Goal: Task Accomplishment & Management: Use online tool/utility

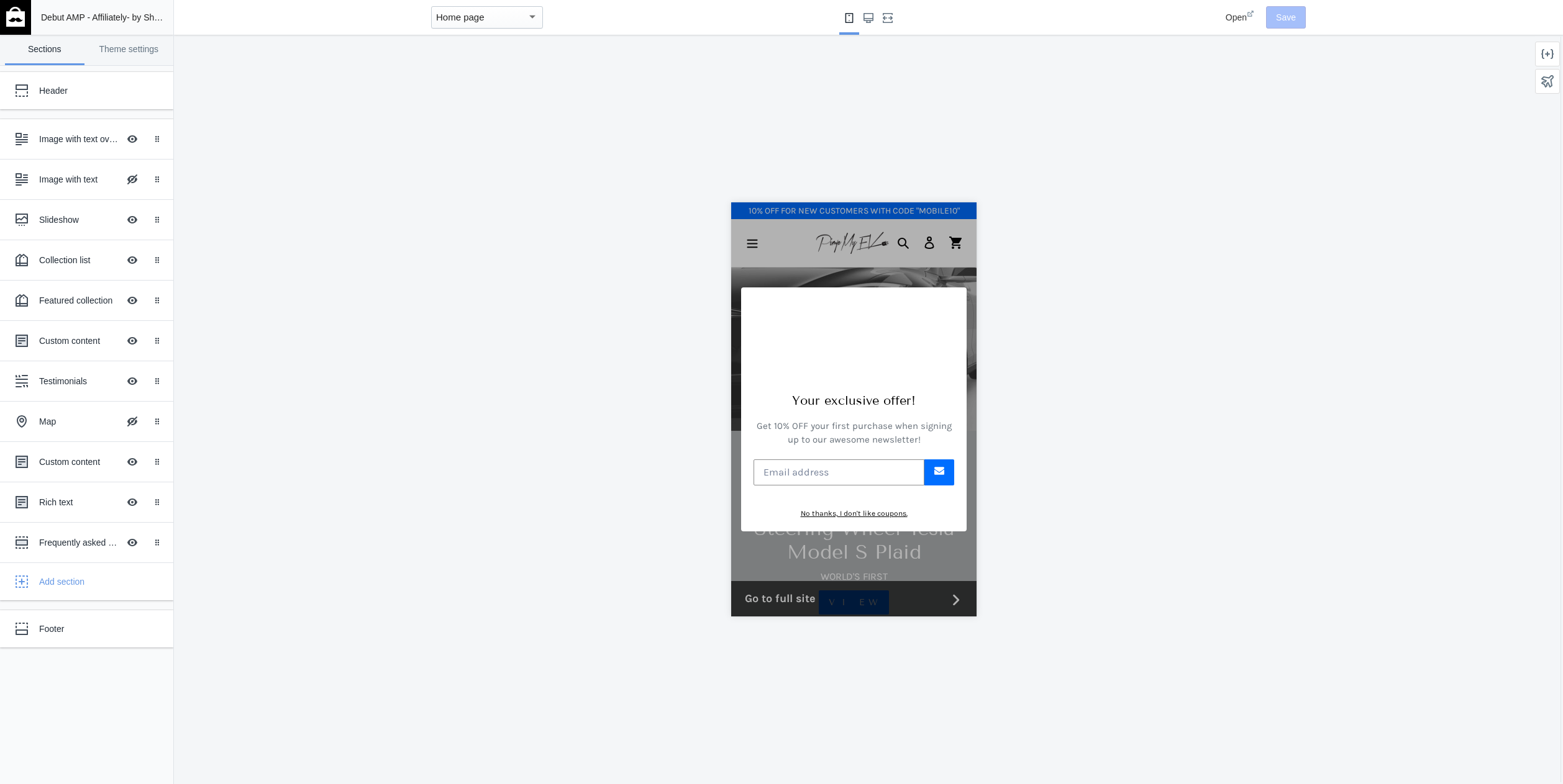
scroll to position [0, 209]
click at [131, 185] on button "Hide Image with text overlay" at bounding box center [132, 179] width 27 height 27
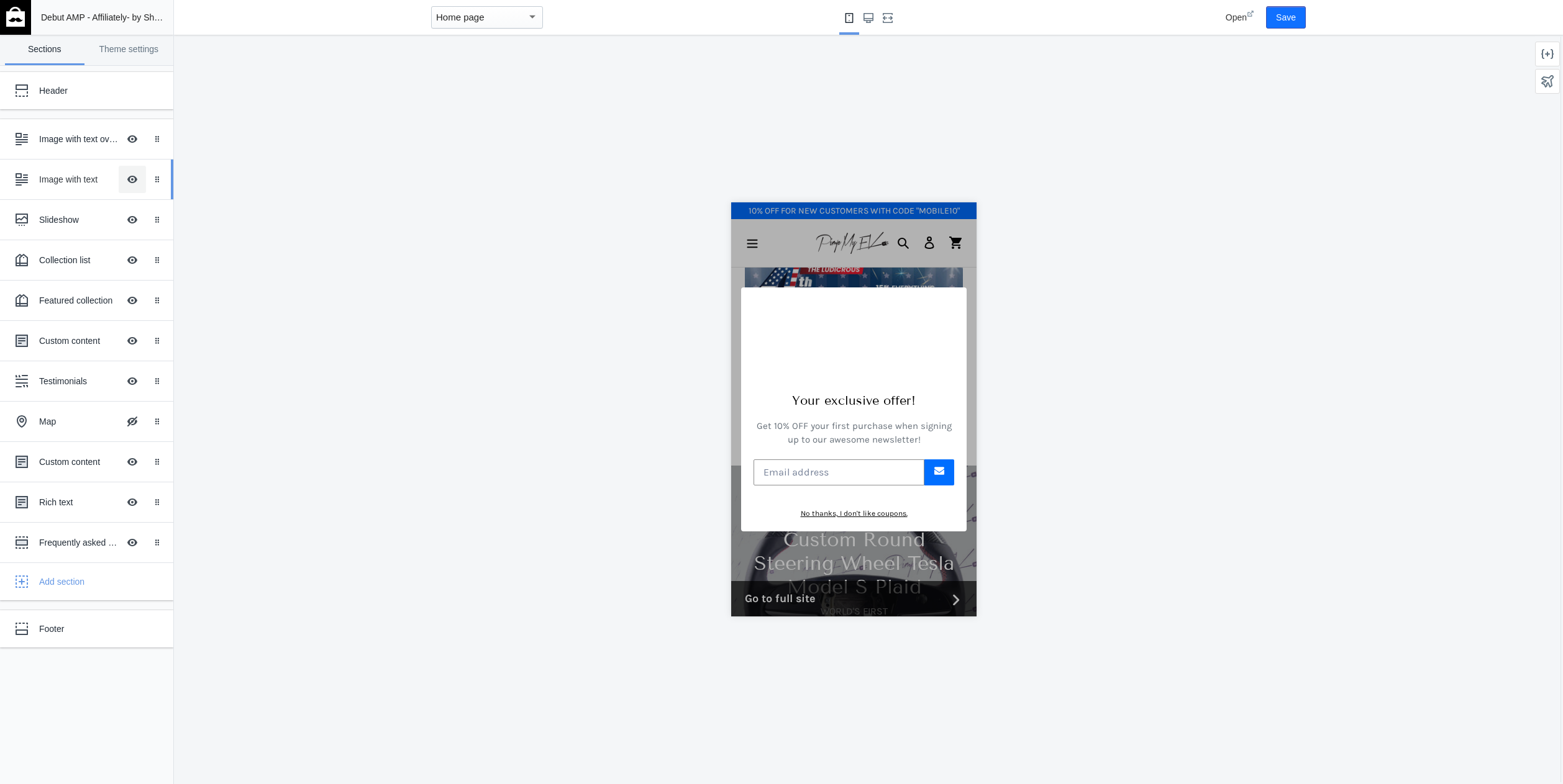
scroll to position [261, 0]
click at [85, 187] on div "Image with text Hide Image with text overlay" at bounding box center [77, 179] width 136 height 27
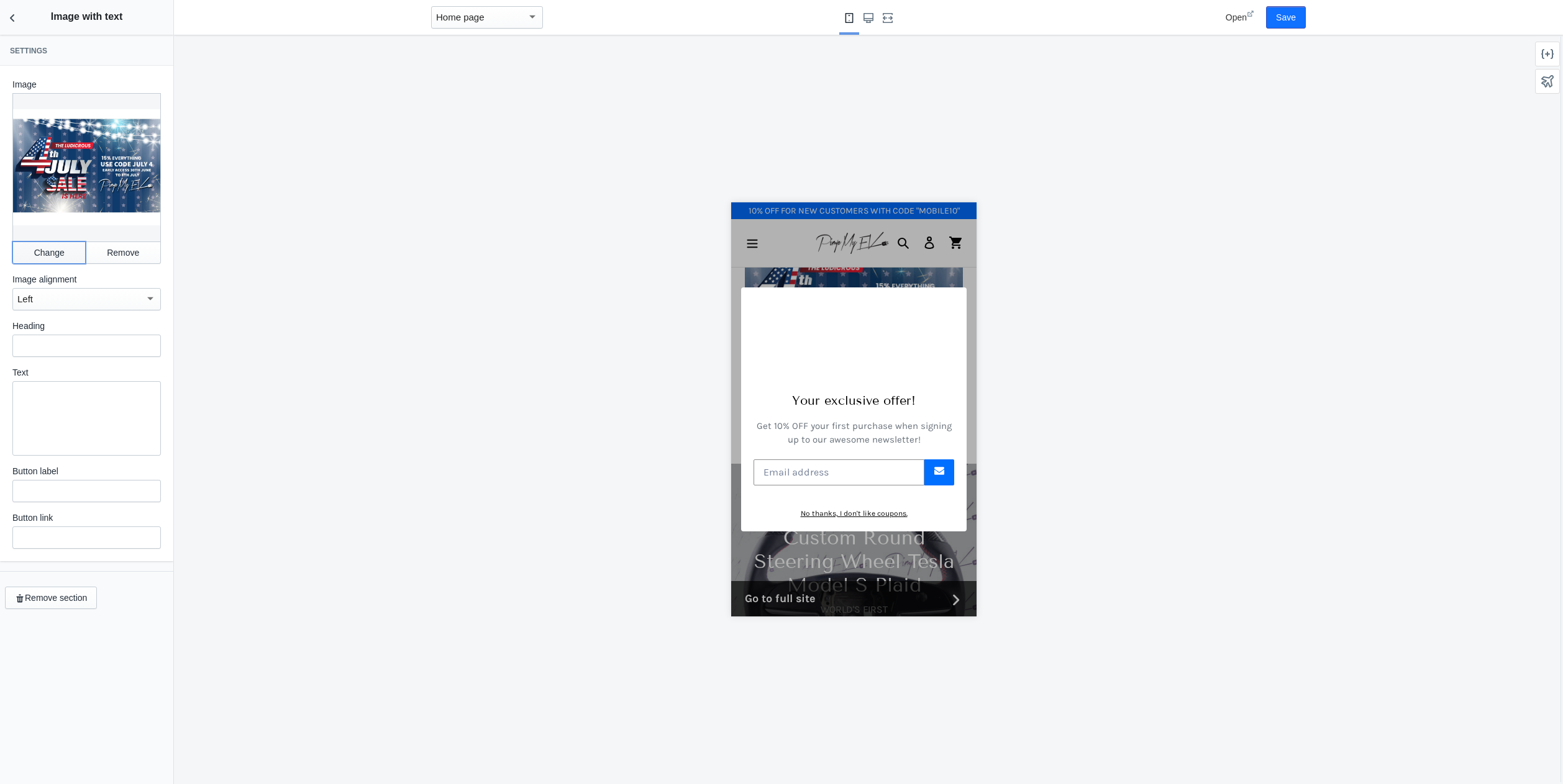
click at [72, 243] on button "Change" at bounding box center [48, 252] width 73 height 22
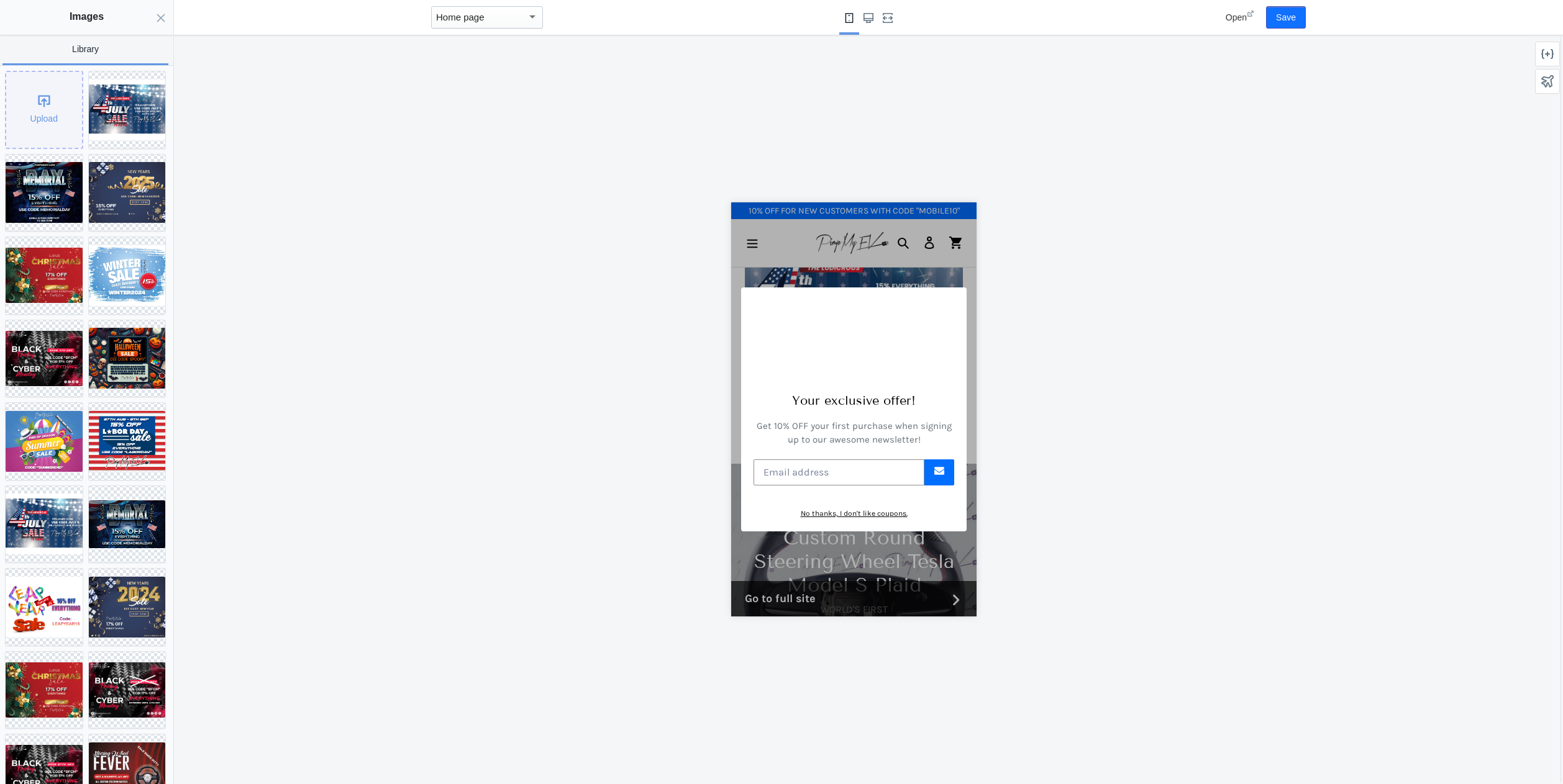
click at [65, 136] on div "Upload" at bounding box center [44, 109] width 76 height 76
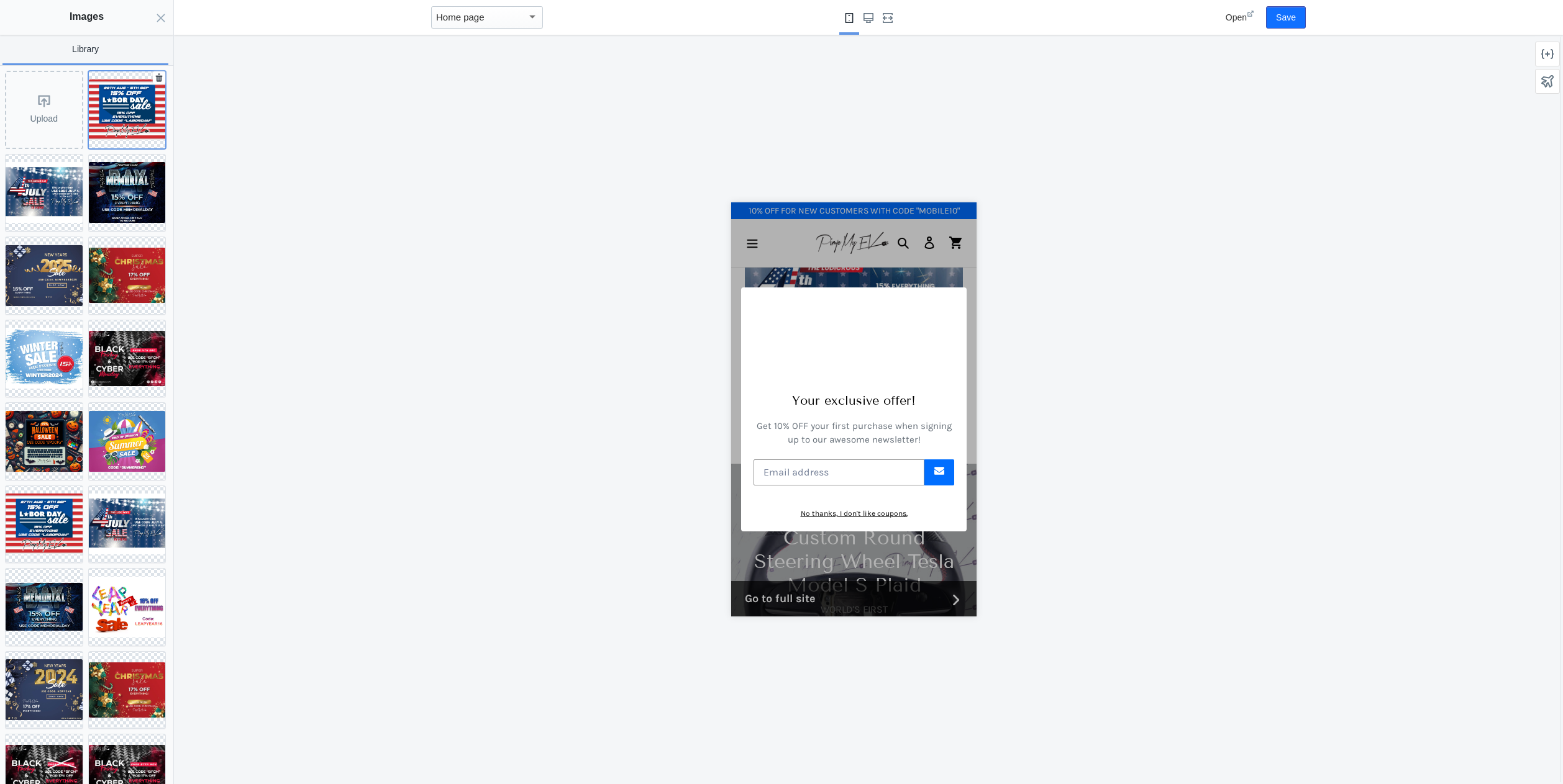
click at [136, 118] on img at bounding box center [127, 110] width 77 height 61
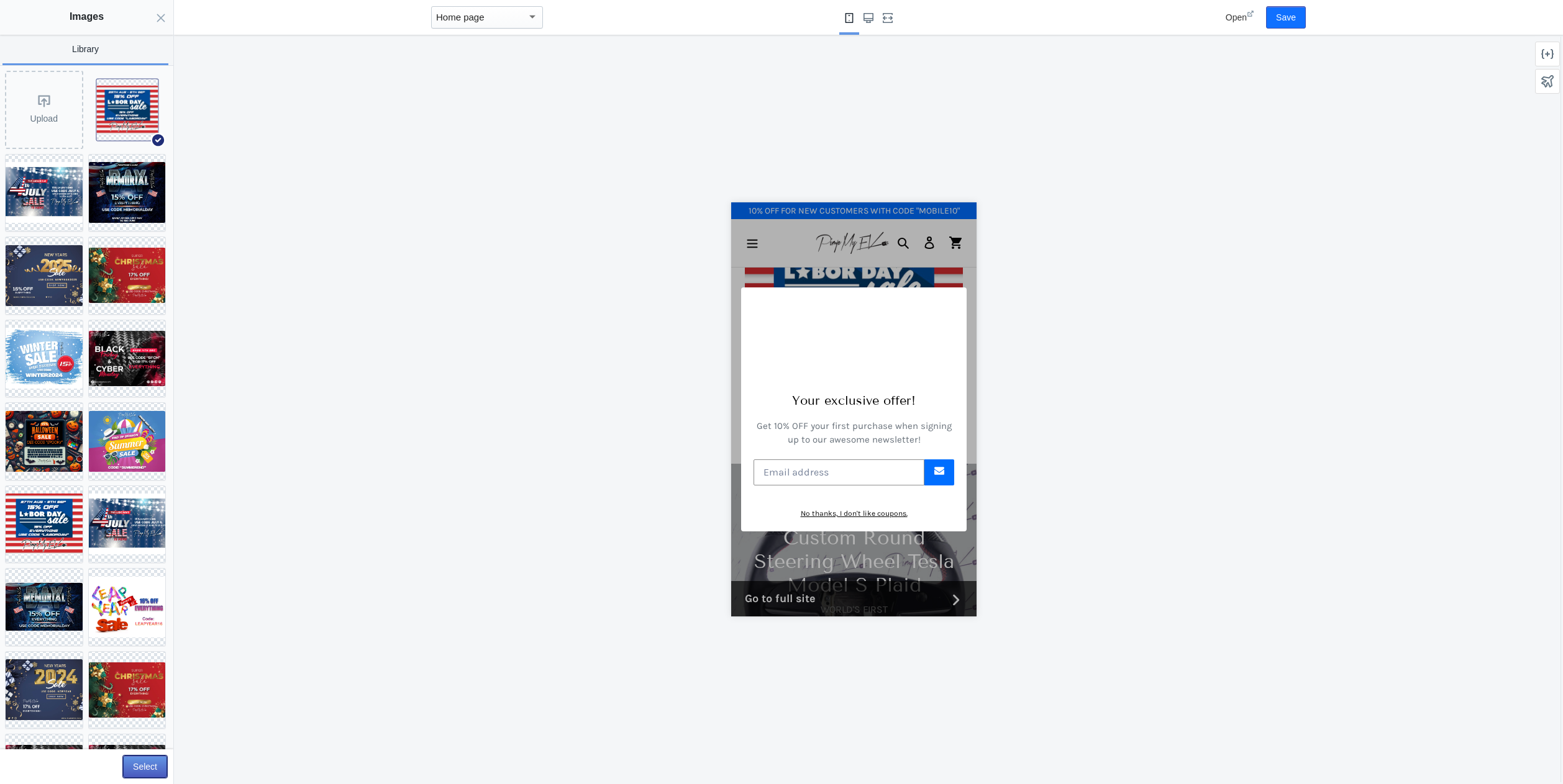
click at [151, 773] on button "Select" at bounding box center [145, 766] width 44 height 22
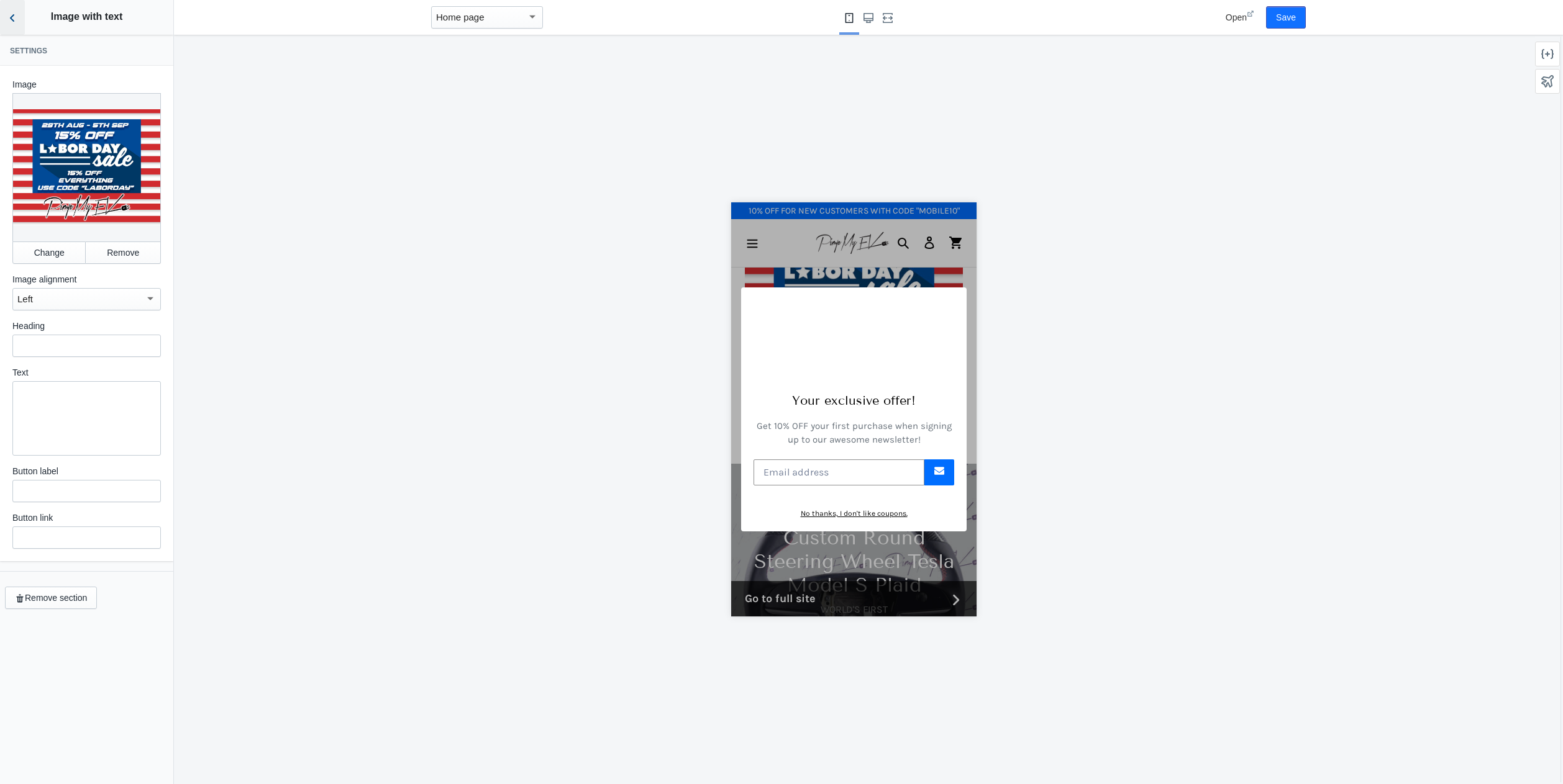
click at [12, 22] on icon "Back to sections" at bounding box center [12, 18] width 12 height 12
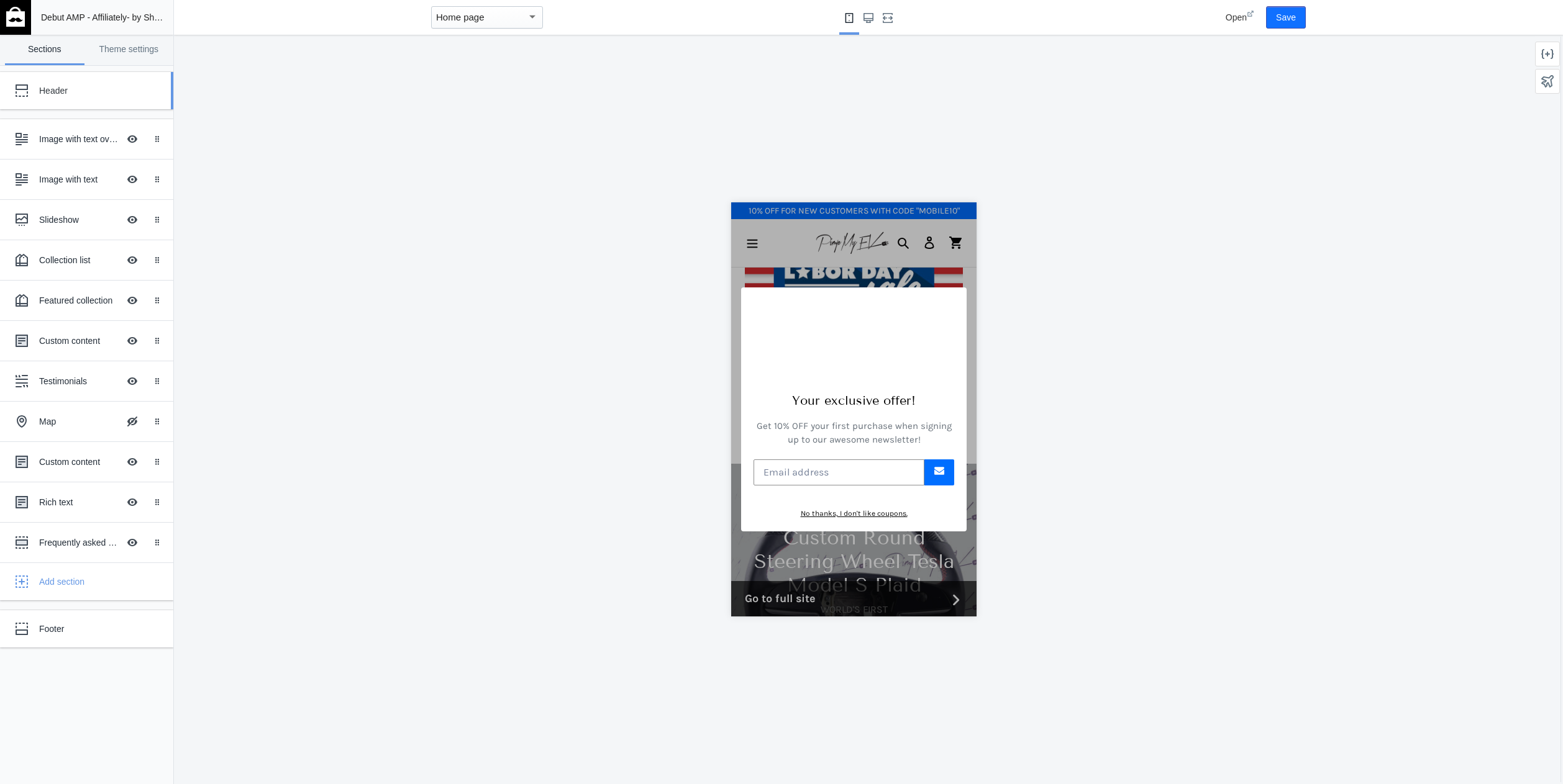
click at [55, 99] on div "Header" at bounding box center [77, 90] width 136 height 25
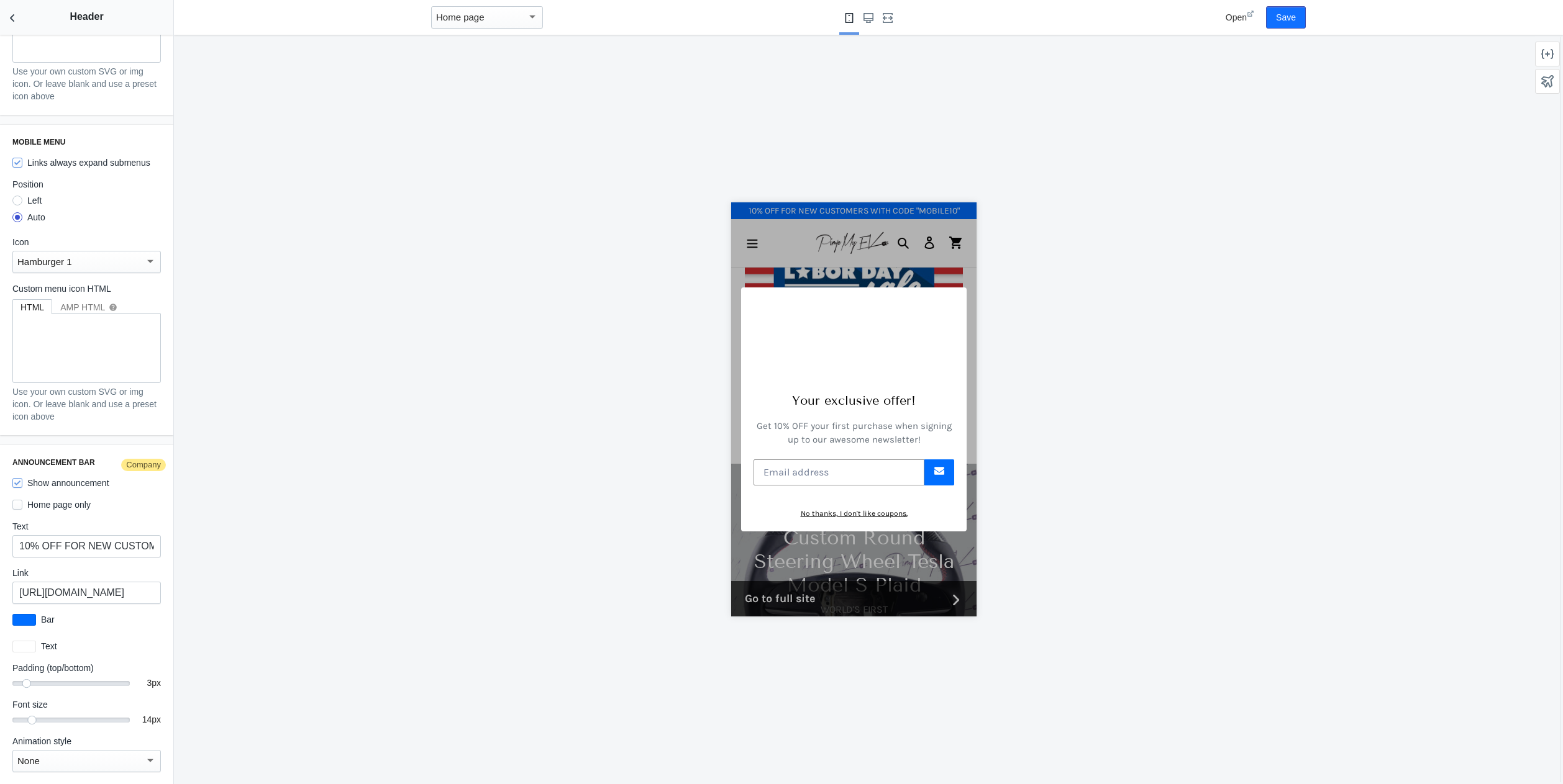
scroll to position [1517, 0]
click at [45, 535] on input "10% OFF FOR NEW CUSTOMERS WITH CODE "MOBILE10"" at bounding box center [86, 545] width 148 height 22
drag, startPoint x: 31, startPoint y: 538, endPoint x: 19, endPoint y: 538, distance: 12.0
click at [19, 538] on input "10% OFF FOR NEW CUSTOMERS WITH CODE "MOBILE10"" at bounding box center [86, 545] width 148 height 22
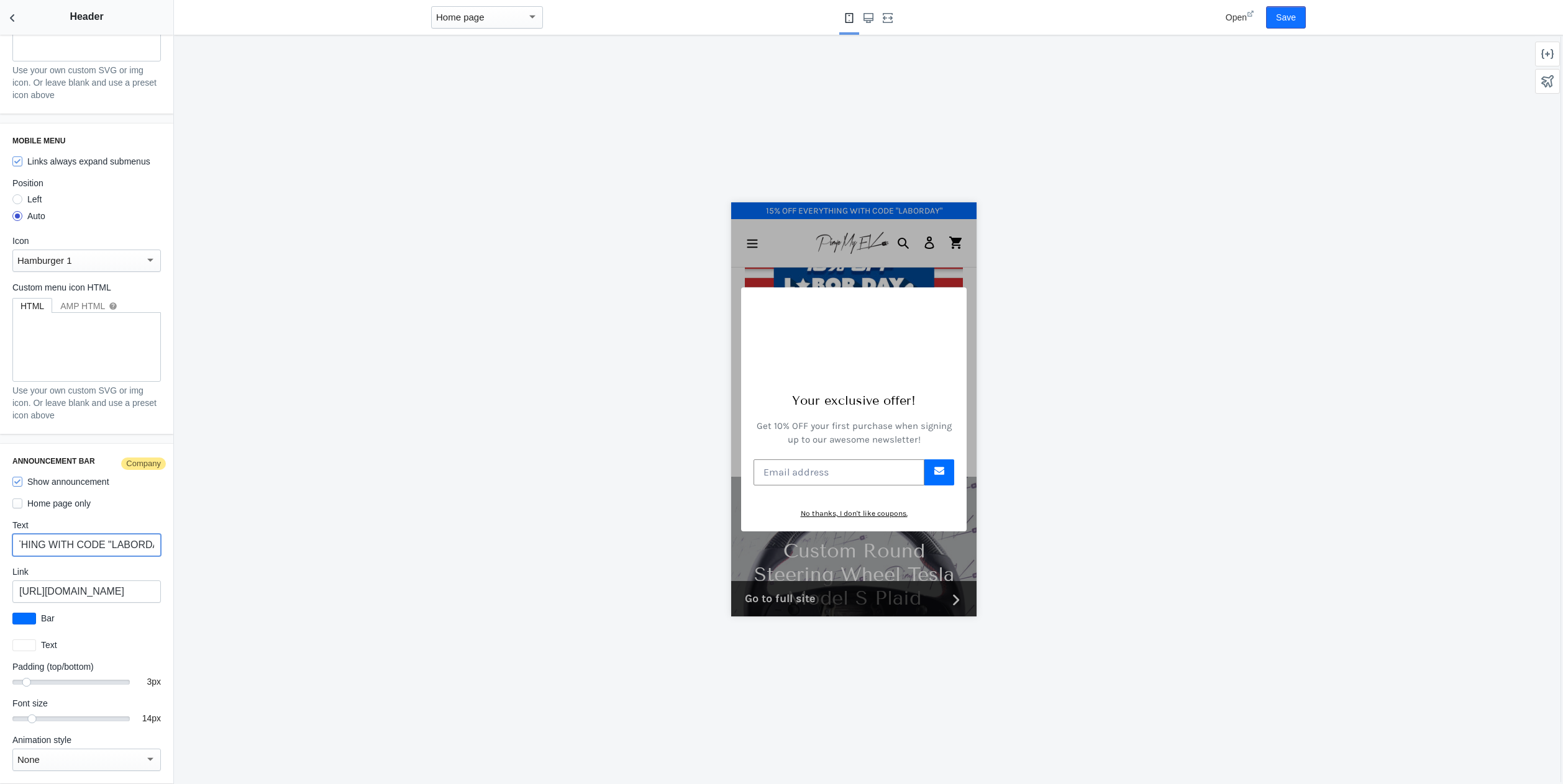
scroll to position [0, 87]
type input "15% OFF EVERYTHING WITH CODE "LABORDAY""
click at [1279, 14] on button "Save" at bounding box center [1286, 17] width 40 height 22
click at [16, 20] on icon "Back to sections" at bounding box center [12, 18] width 12 height 12
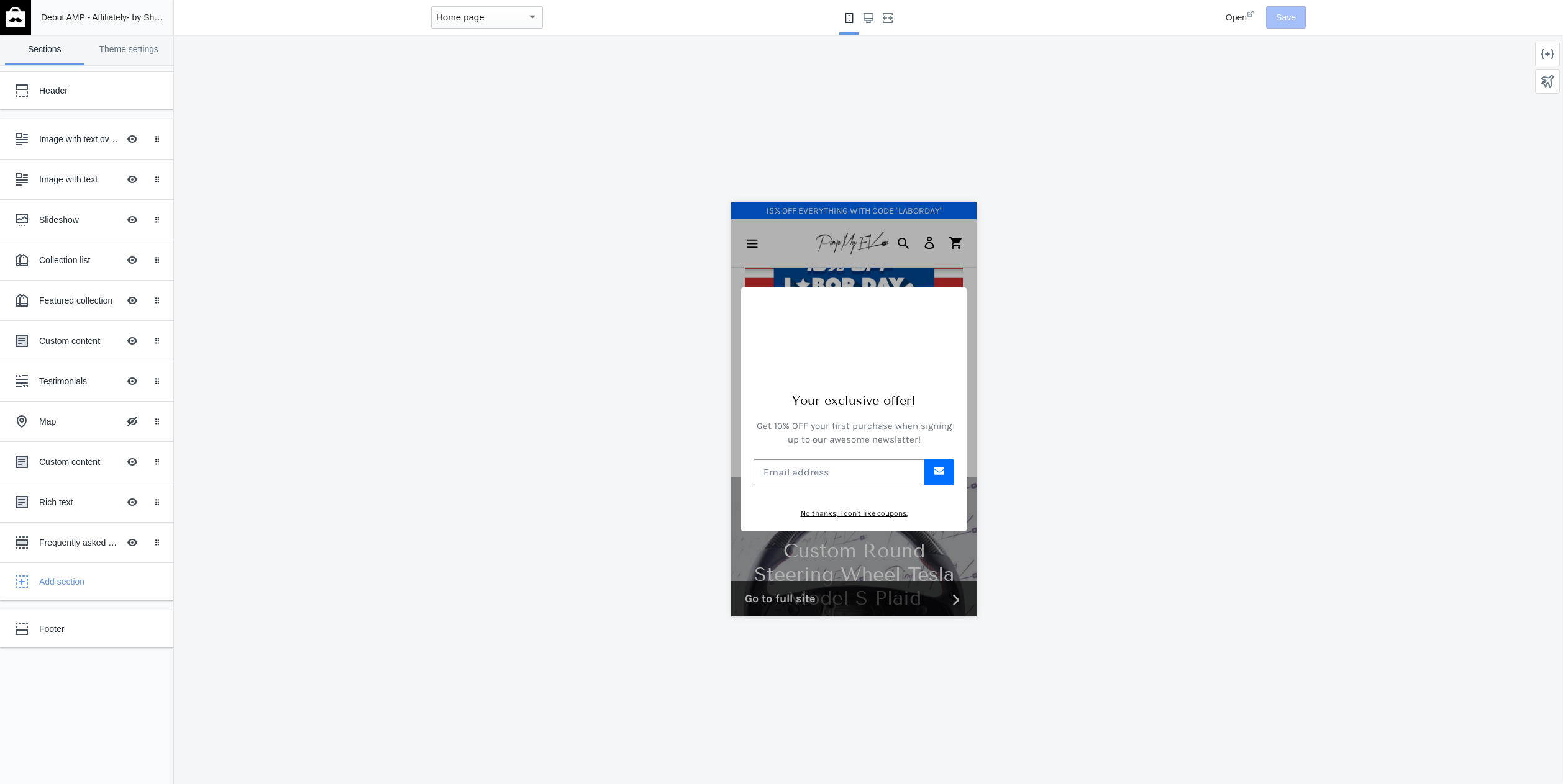
scroll to position [1234, 0]
